Goal: Task Accomplishment & Management: Use online tool/utility

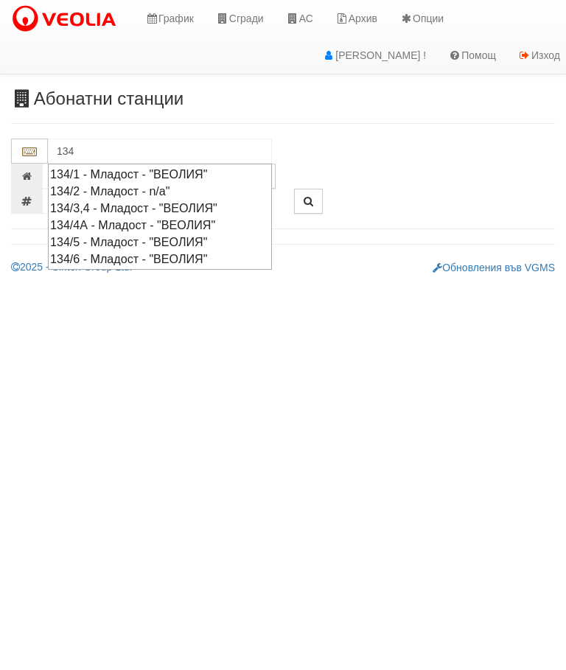
click at [150, 234] on div "134/5 - Младост - "ВЕОЛИЯ"" at bounding box center [160, 242] width 220 height 17
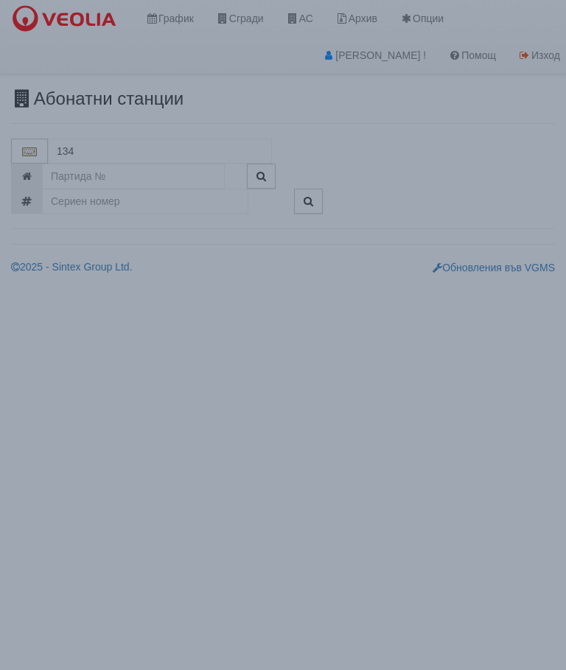
type input "134/5 - Младост - "ВЕОЛИЯ""
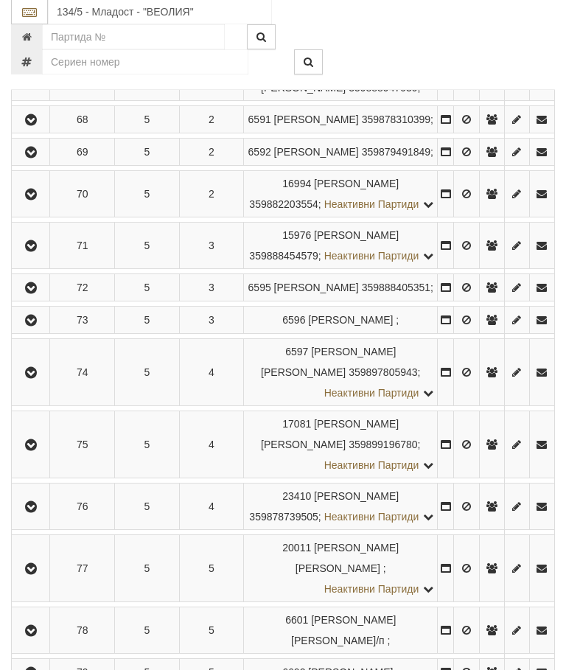
click at [38, 294] on icon "button" at bounding box center [31, 289] width 18 height 10
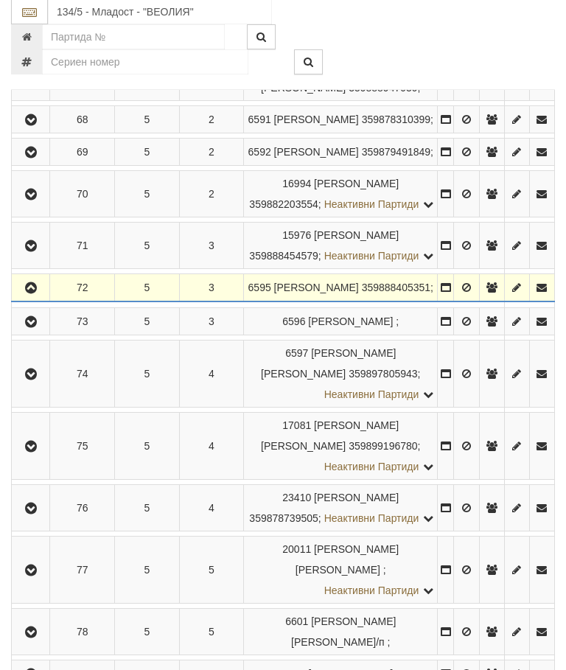
scroll to position [468, 0]
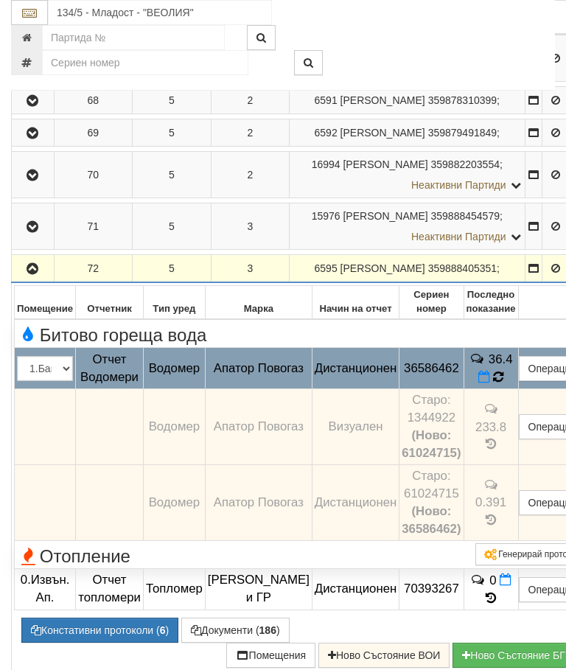
click at [504, 384] on icon at bounding box center [499, 377] width 12 height 14
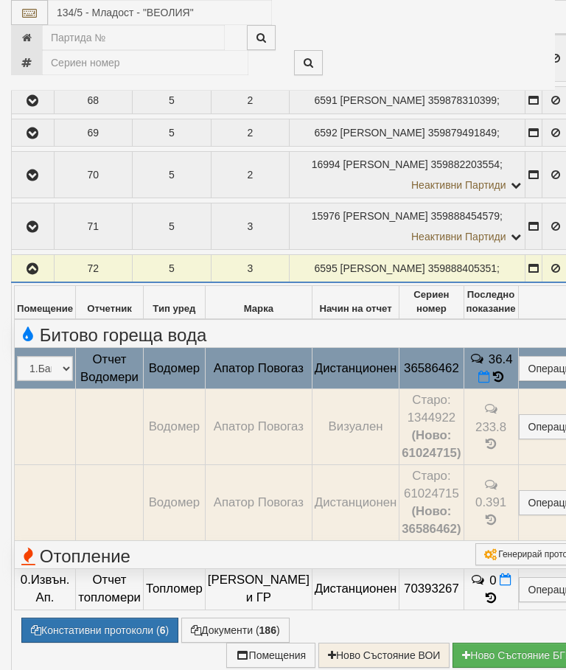
select select "10"
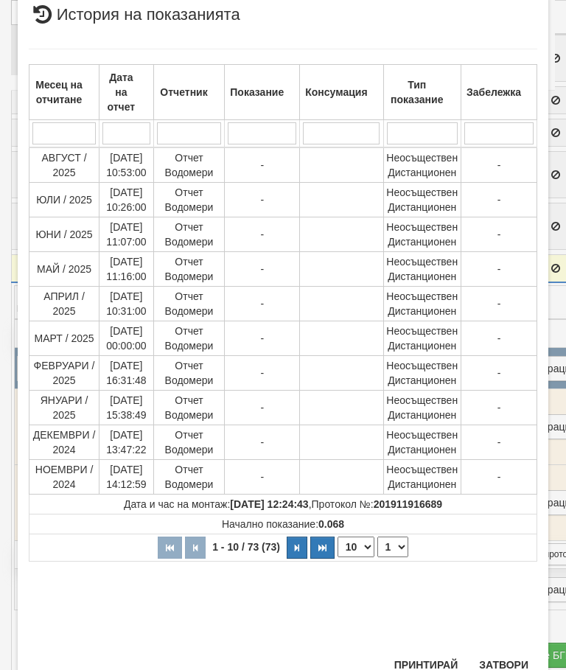
scroll to position [454, 0]
click at [393, 552] on select "1 2 3 4 5 6 7 8" at bounding box center [393, 548] width 31 height 21
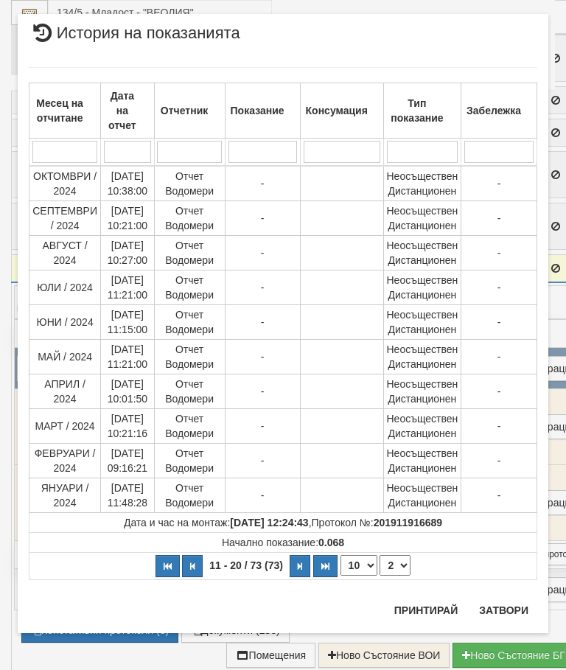
scroll to position [0, 0]
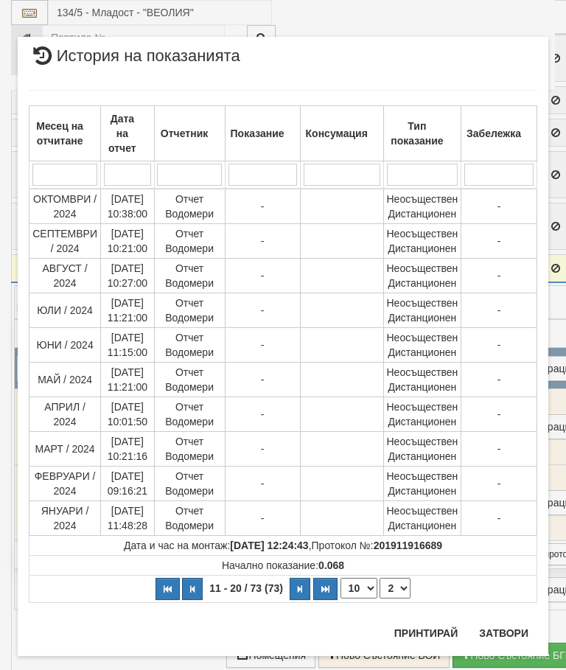
click at [397, 588] on select "1 2 3 4 5 6 7 8" at bounding box center [395, 588] width 31 height 21
select select "3"
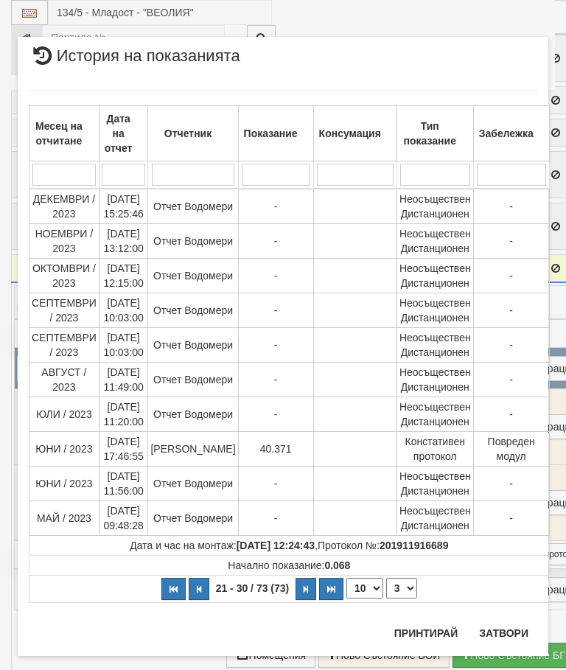
click at [507, 626] on button "Затвори" at bounding box center [503, 634] width 67 height 24
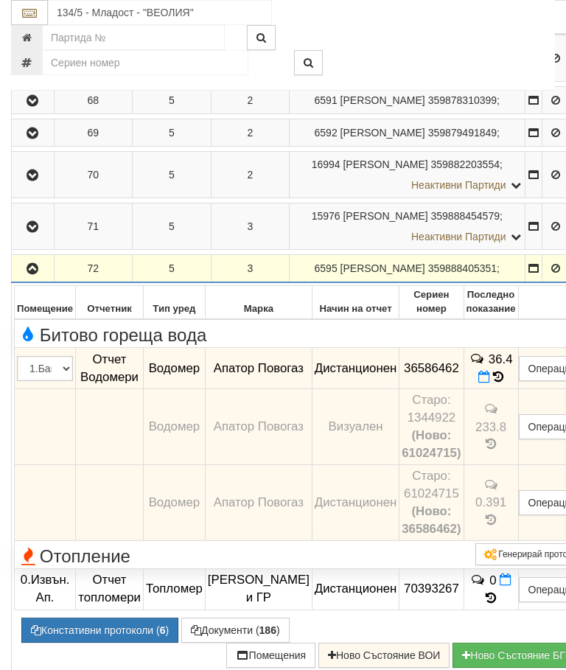
click at [0, 0] on button "Дистанционен модул" at bounding box center [0, 0] width 0 height 0
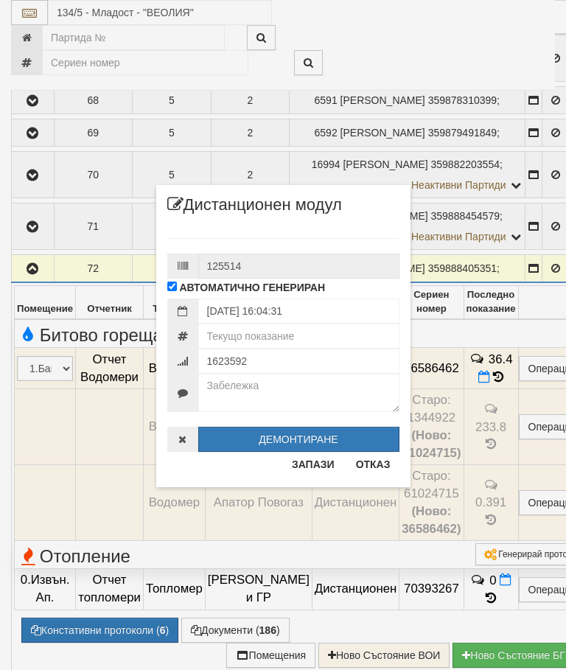
click at [382, 462] on button "Отказ" at bounding box center [373, 465] width 52 height 24
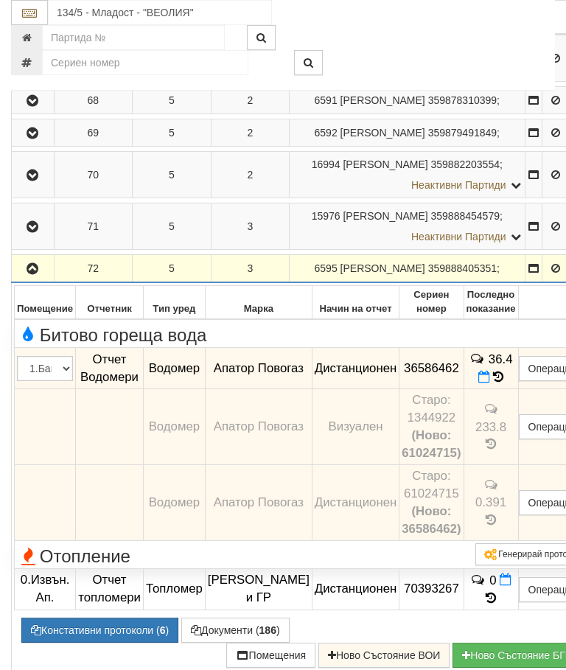
click at [0, 0] on button "Редакция / Протокол" at bounding box center [0, 0] width 0 height 0
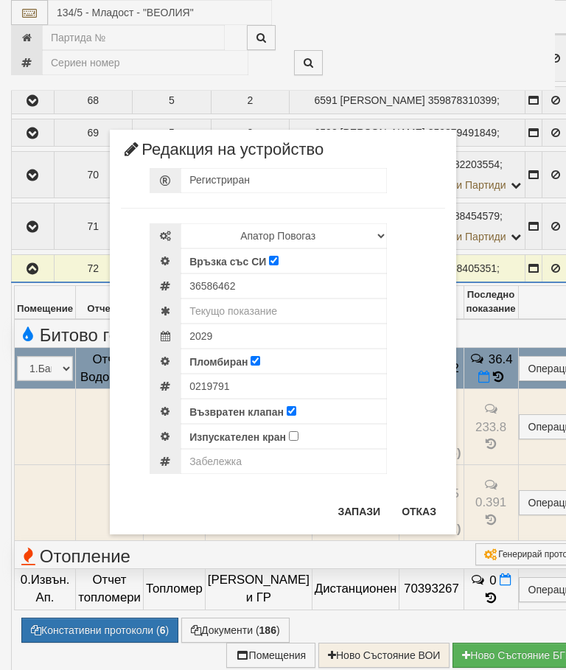
click at [425, 509] on button "Отказ" at bounding box center [419, 512] width 52 height 24
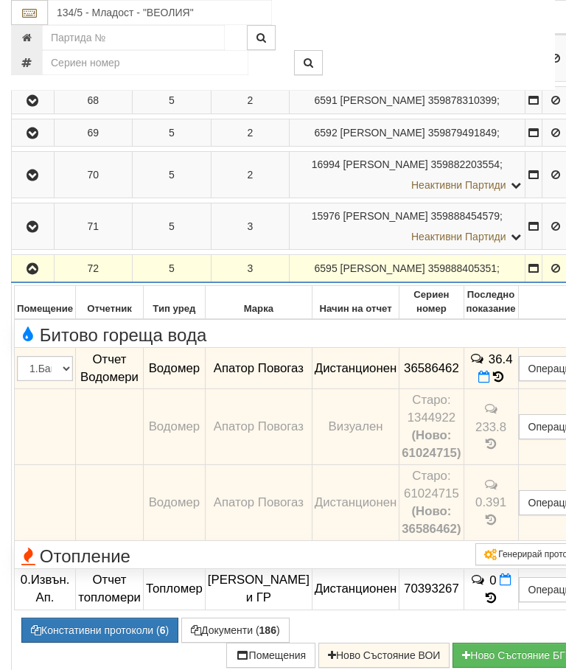
click at [39, 274] on icon "button" at bounding box center [33, 269] width 18 height 10
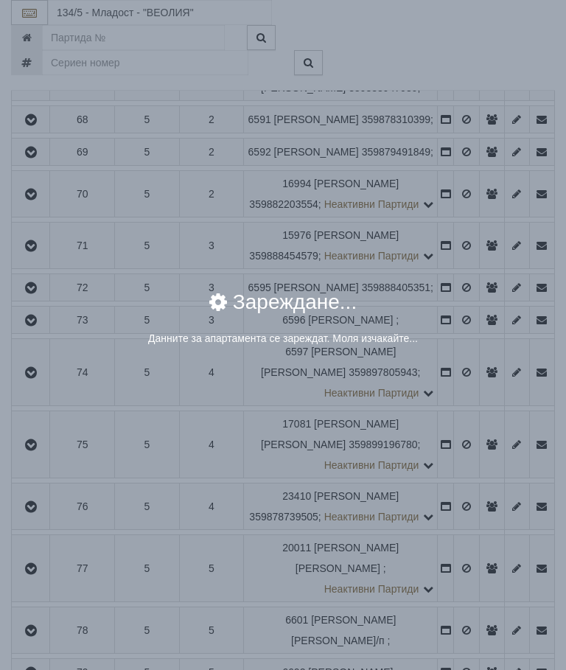
click at [468, 418] on div "× Зареждане... Данните за апартамента се зареждат. Моля изчакайте..." at bounding box center [283, 335] width 566 height 670
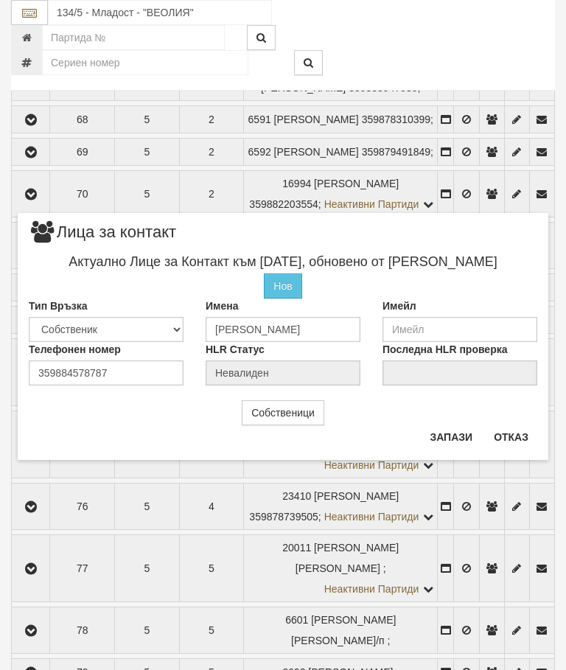
click at [524, 436] on button "Отказ" at bounding box center [511, 438] width 52 height 24
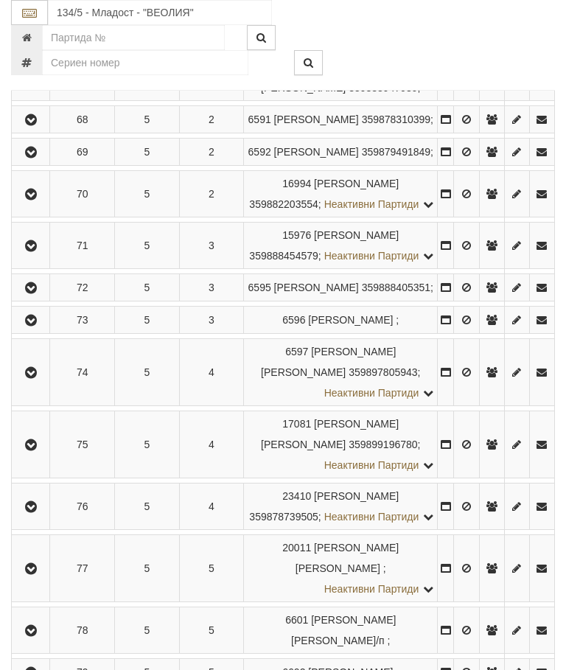
click at [32, 294] on icon "button" at bounding box center [31, 288] width 18 height 10
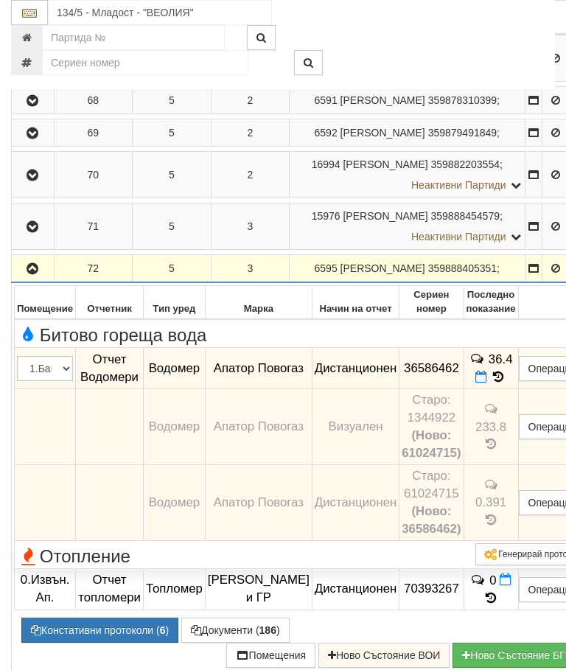
click at [487, 383] on icon at bounding box center [482, 377] width 12 height 13
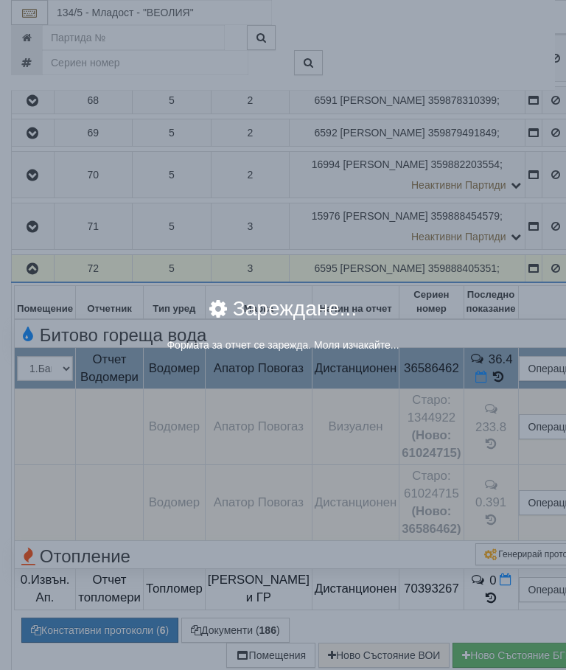
select select "8ac75930-9bfd-e511-80be-8d5a1dced85a"
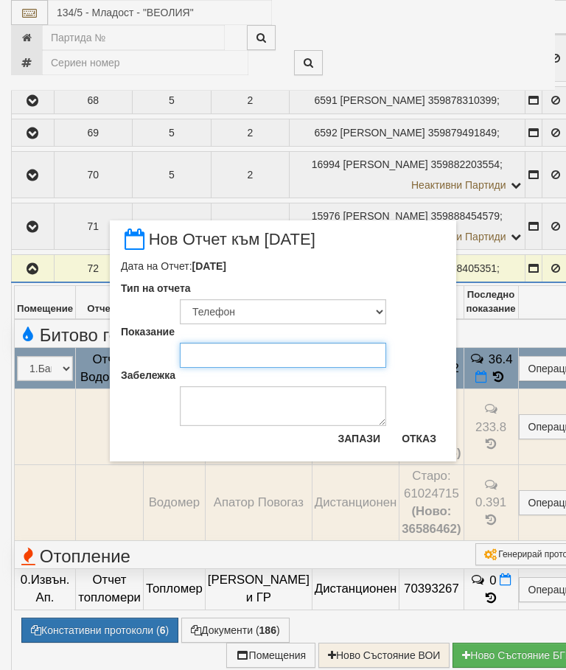
click at [221, 358] on input "Показание" at bounding box center [283, 355] width 206 height 25
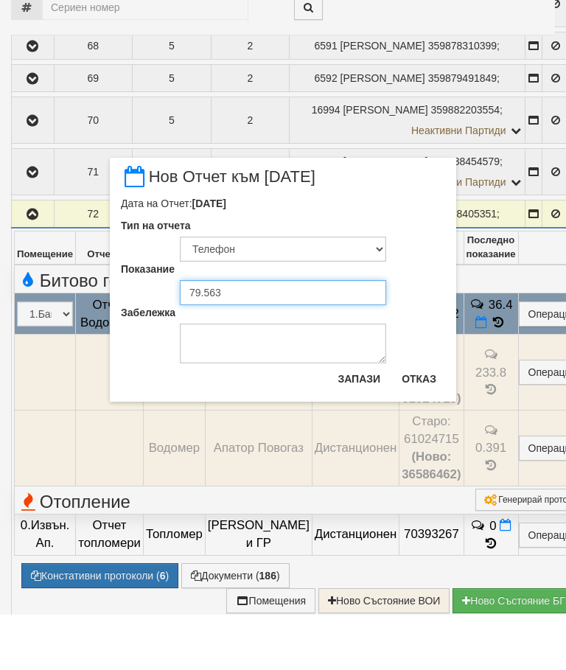
type input "79.563"
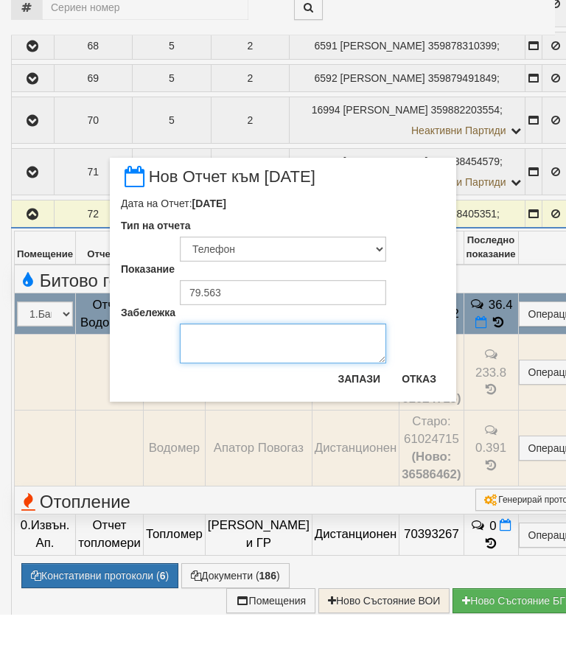
click at [218, 379] on textarea "Забележка" at bounding box center [283, 399] width 206 height 40
type textarea "[DATE] снимка от Sve Светослав0884578787"
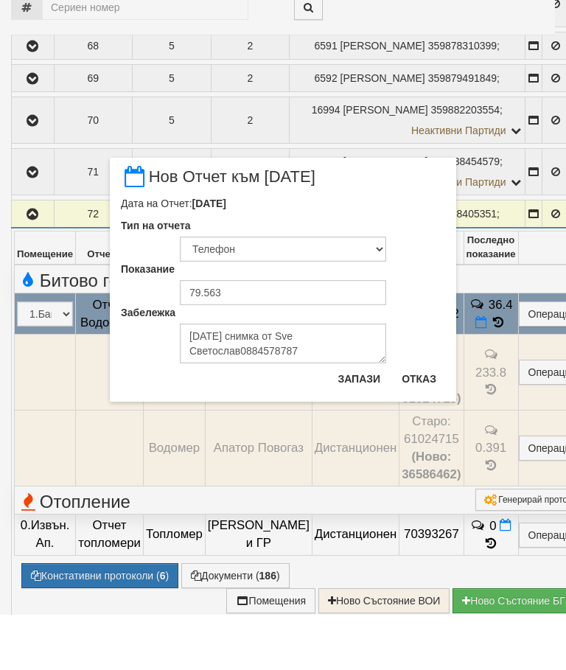
click at [363, 423] on button "Запази" at bounding box center [359, 435] width 60 height 24
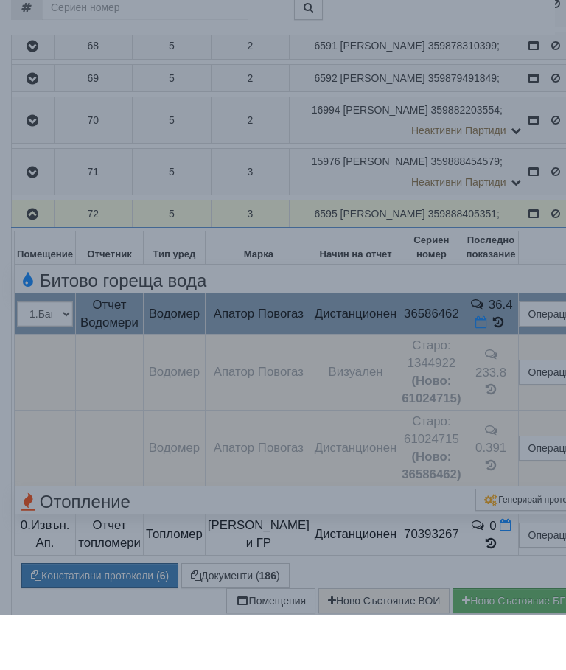
scroll to position [524, 0]
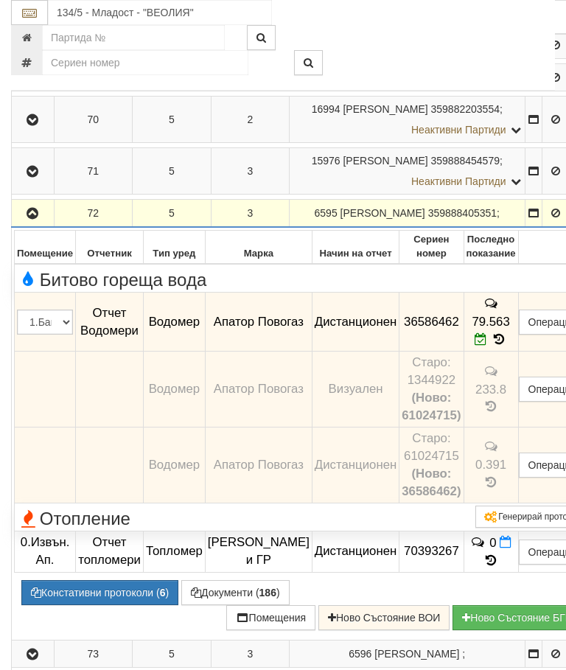
click at [30, 219] on icon "button" at bounding box center [33, 214] width 18 height 10
